Goal: Check status: Check status

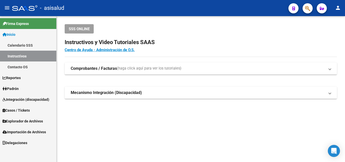
click at [15, 88] on span "Padrón" at bounding box center [11, 89] width 16 height 6
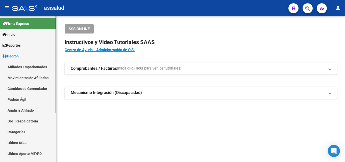
click at [22, 110] on link "Análisis Afiliado" at bounding box center [28, 110] width 56 height 11
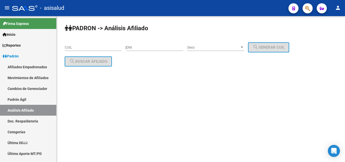
click at [66, 46] on input "CUIL" at bounding box center [93, 47] width 57 height 4
paste input "20-41783801-6"
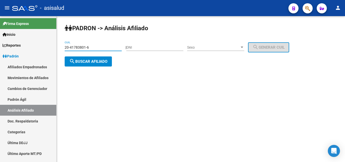
type input "20-41783801-6"
click at [82, 62] on span "search Buscar afiliado" at bounding box center [88, 61] width 38 height 5
